Goal: Task Accomplishment & Management: Use online tool/utility

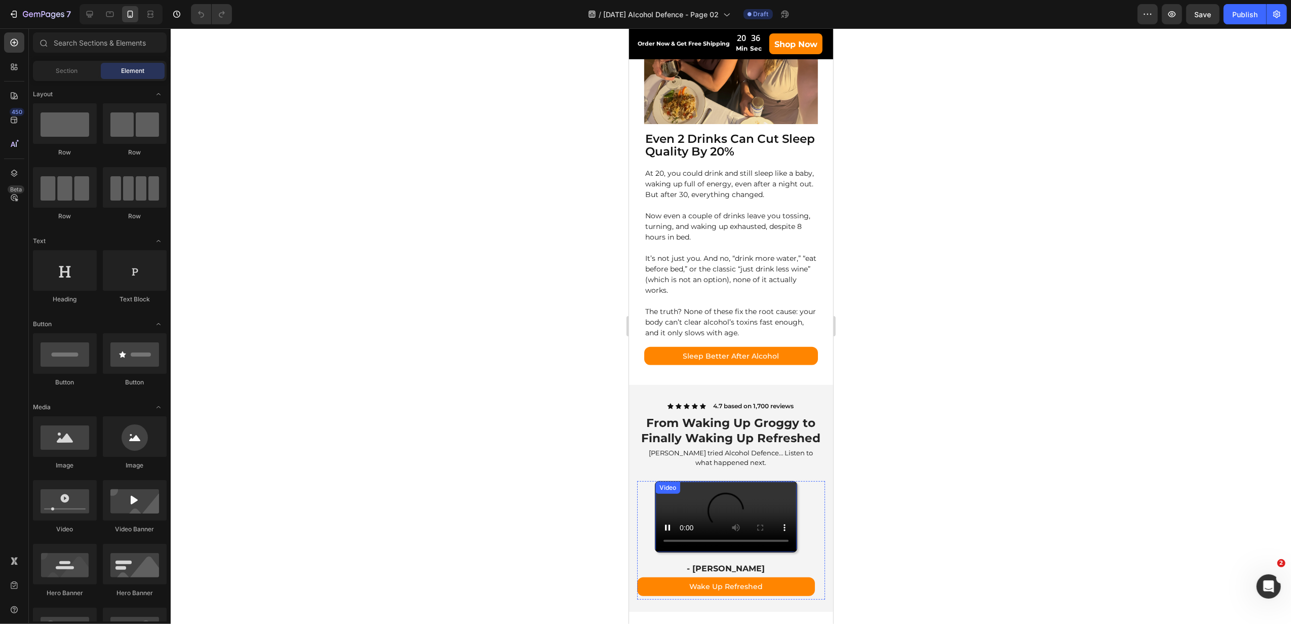
scroll to position [540, 0]
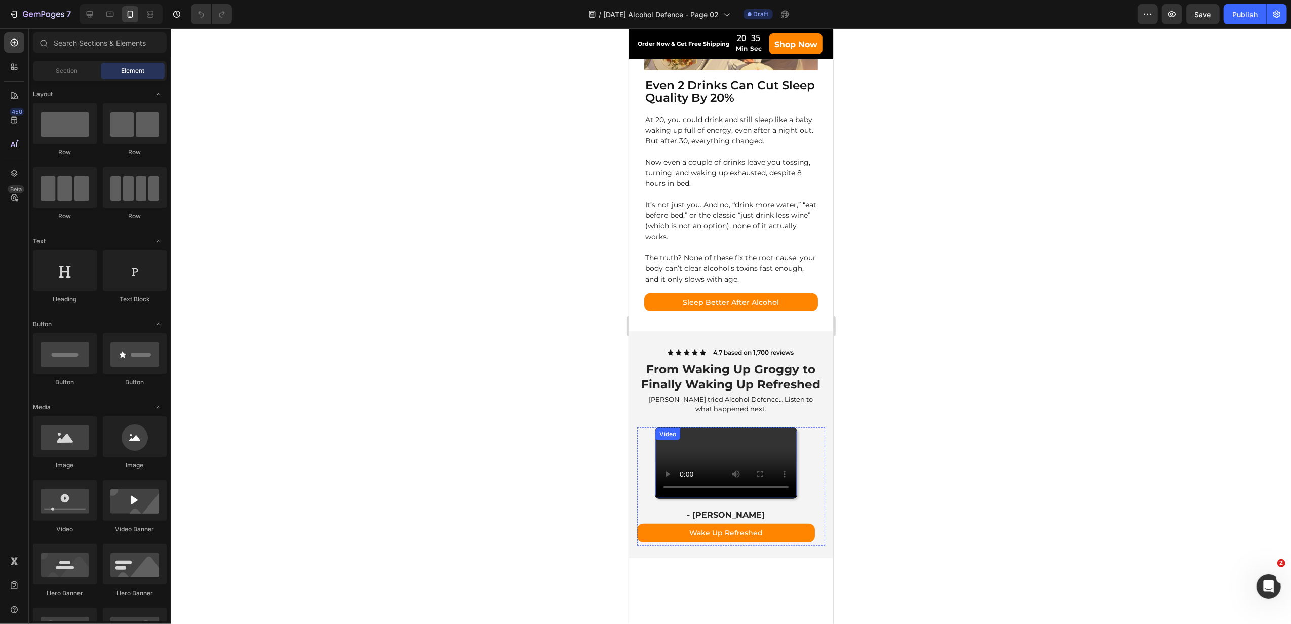
click at [709, 498] on video at bounding box center [725, 463] width 141 height 70
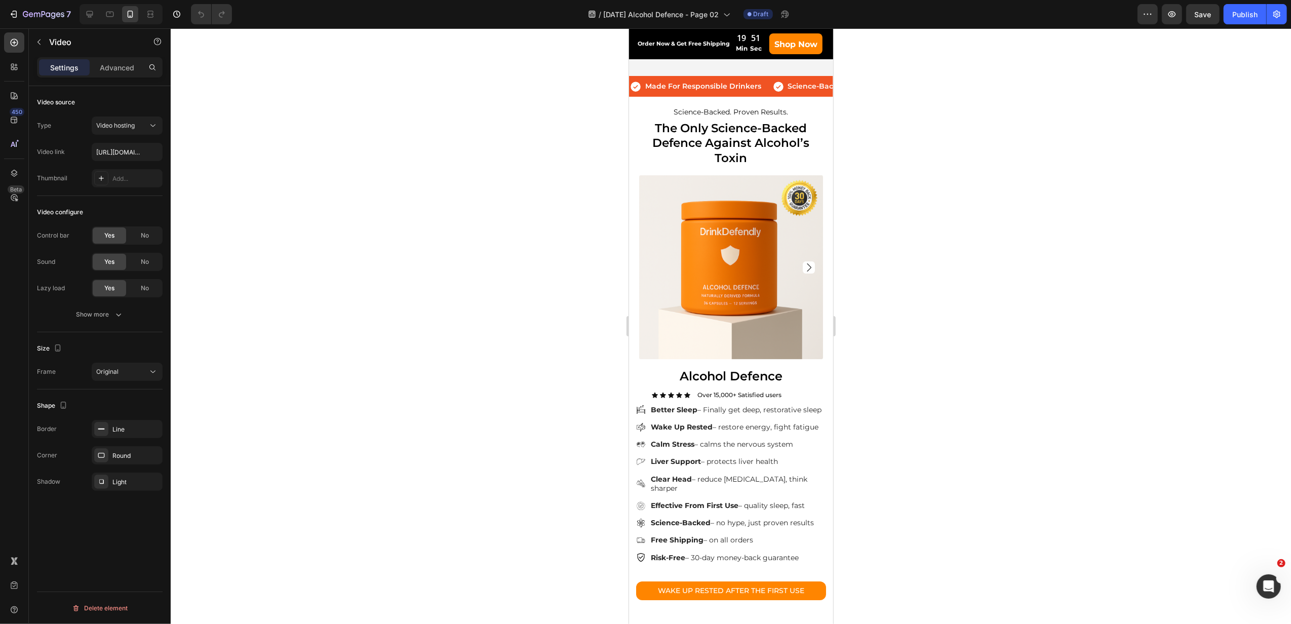
scroll to position [3079, 0]
